Goal: Task Accomplishment & Management: Use online tool/utility

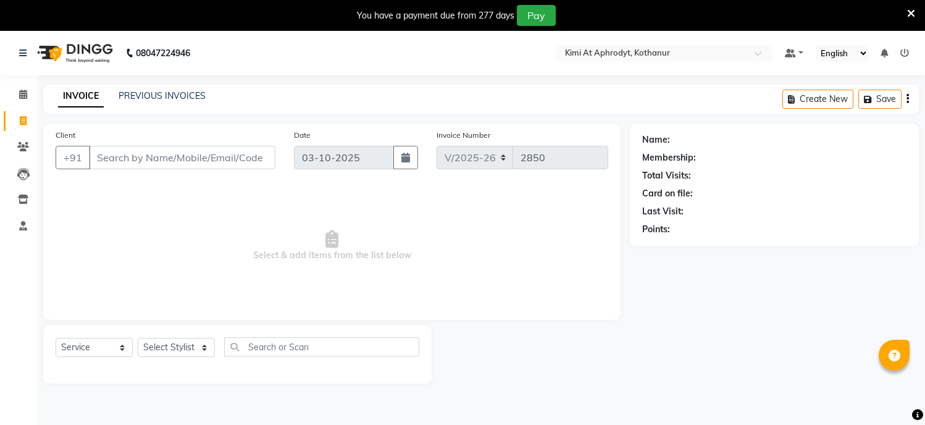
select select "7401"
select select "service"
click at [130, 162] on input "Client" at bounding box center [182, 157] width 186 height 23
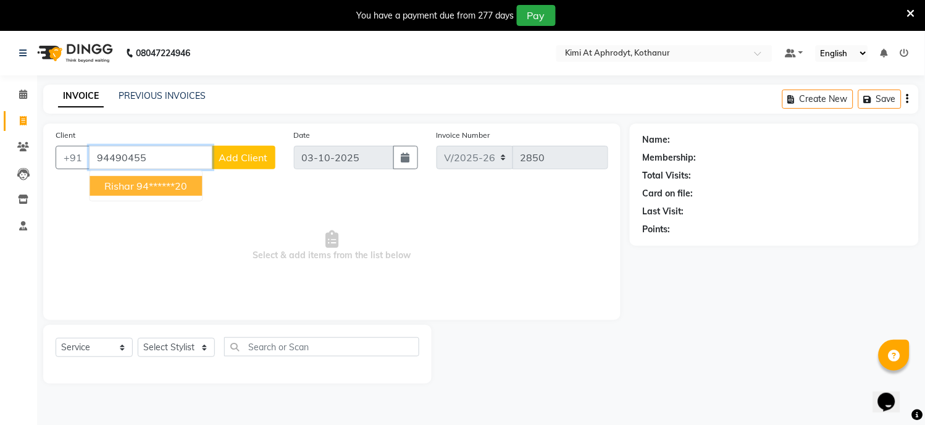
click at [157, 181] on ngb-highlight "94******20" at bounding box center [161, 186] width 51 height 12
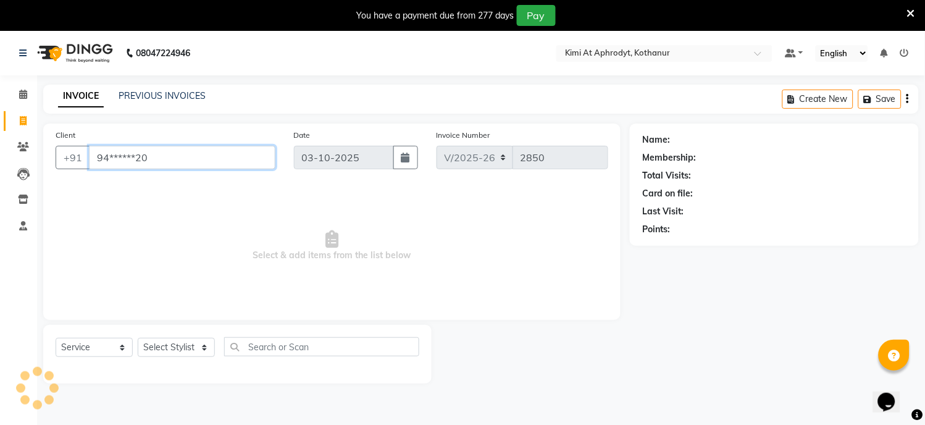
type input "94******20"
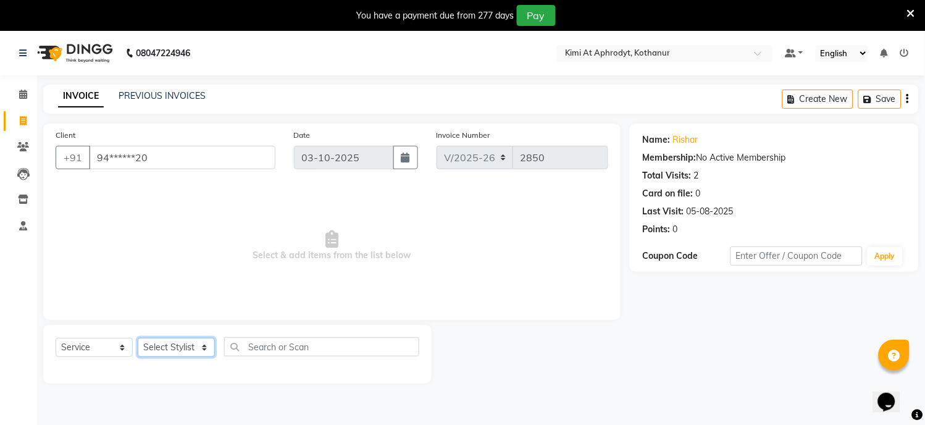
click at [183, 350] on select "Select Stylist [PERSON_NAME] Hriatpuii [PERSON_NAME] Kimi manager id [PERSON_NA…" at bounding box center [176, 347] width 77 height 19
select select "69729"
click at [138, 338] on select "Select Stylist [PERSON_NAME] Hriatpuii [PERSON_NAME] Kimi manager id [PERSON_NA…" at bounding box center [176, 347] width 77 height 19
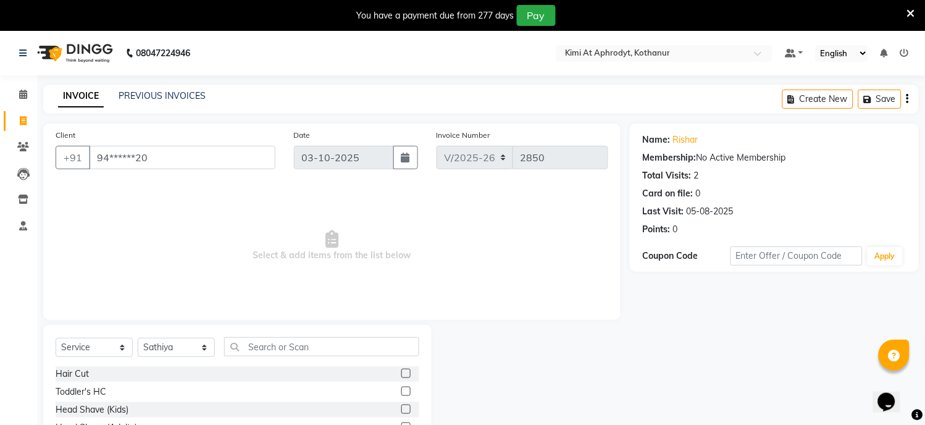
click at [401, 374] on label at bounding box center [405, 372] width 9 height 9
click at [401, 374] on input "checkbox" at bounding box center [405, 374] width 8 height 8
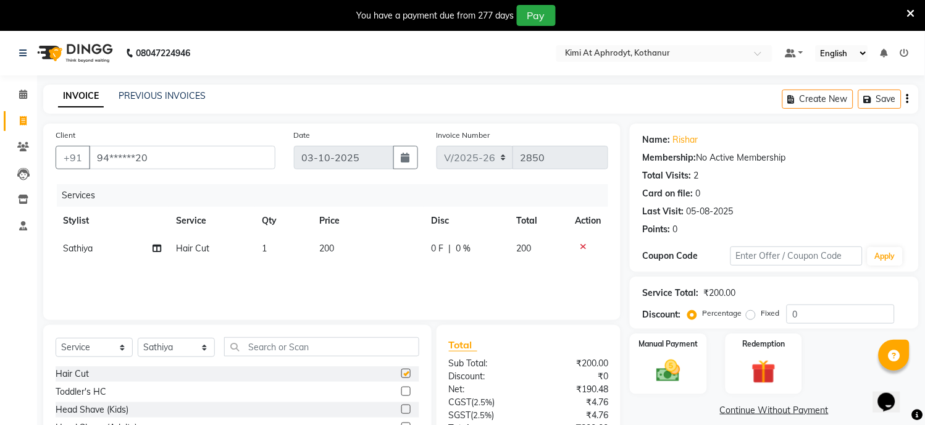
checkbox input "false"
drag, startPoint x: 697, startPoint y: 368, endPoint x: 689, endPoint y: 372, distance: 8.8
click at [696, 368] on div "Manual Payment" at bounding box center [668, 363] width 80 height 63
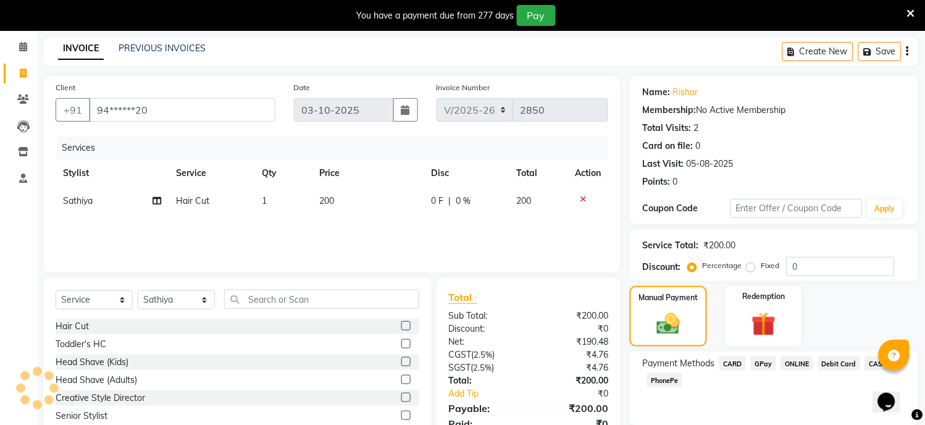
scroll to position [100, 0]
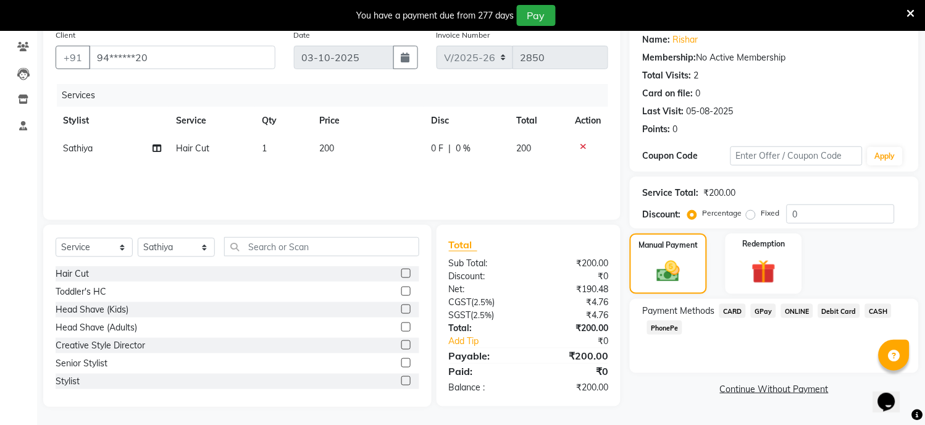
click at [764, 314] on span "GPay" at bounding box center [763, 311] width 25 height 14
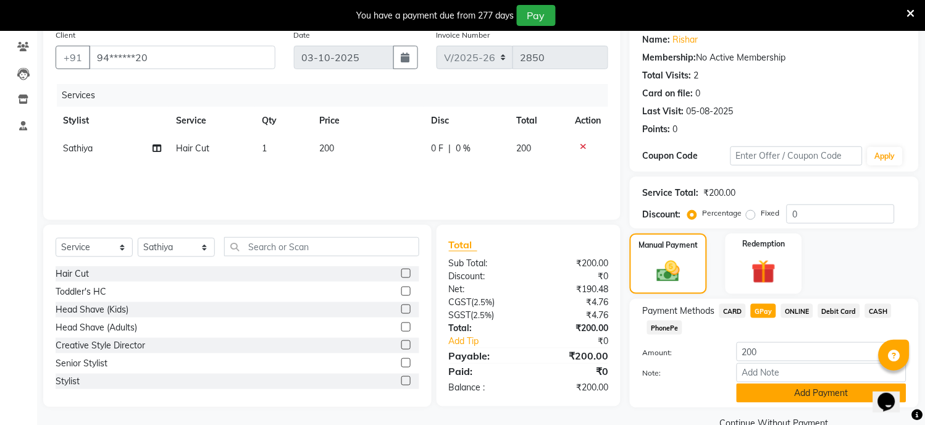
click at [774, 390] on button "Add Payment" at bounding box center [821, 392] width 170 height 19
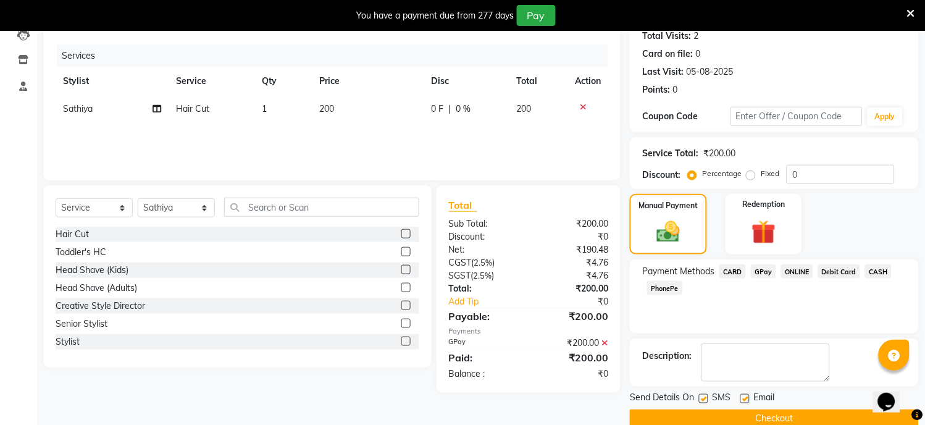
scroll to position [161, 0]
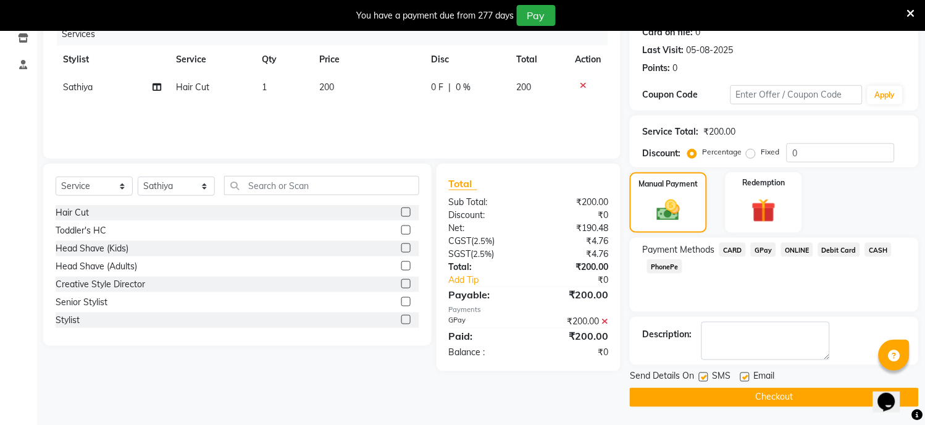
click at [772, 396] on button "Checkout" at bounding box center [774, 397] width 289 height 19
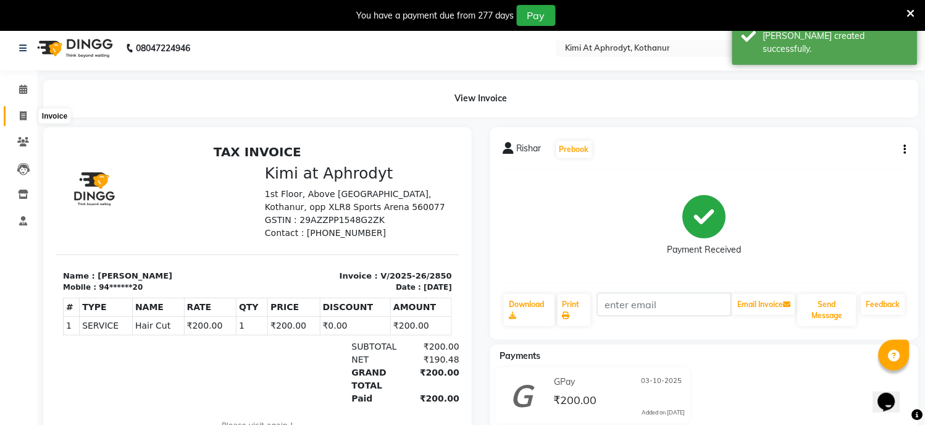
click at [23, 117] on icon at bounding box center [23, 115] width 7 height 9
select select "service"
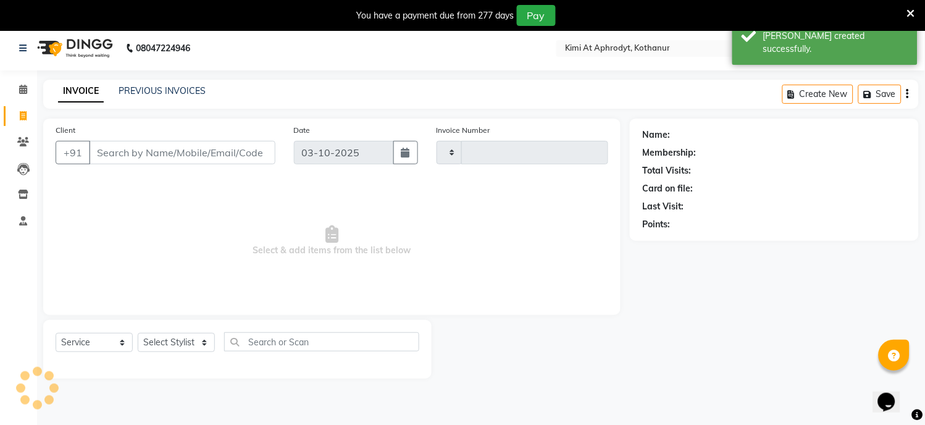
type input "2851"
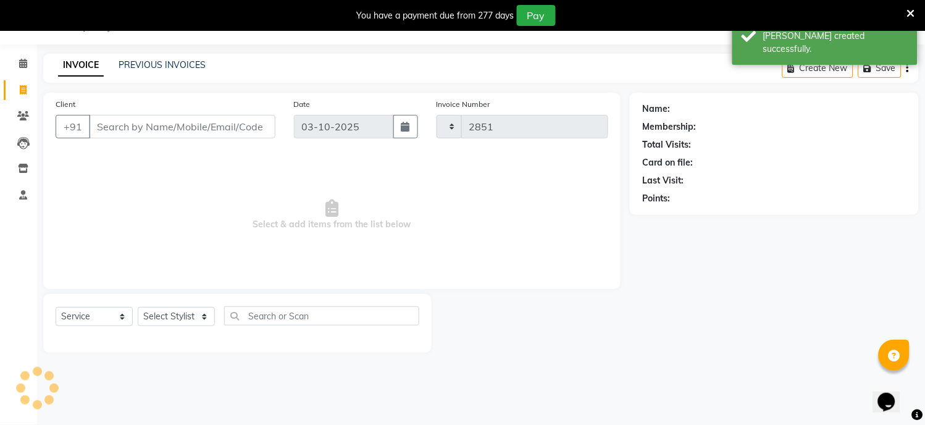
select select "7401"
